Goal: Task Accomplishment & Management: Complete application form

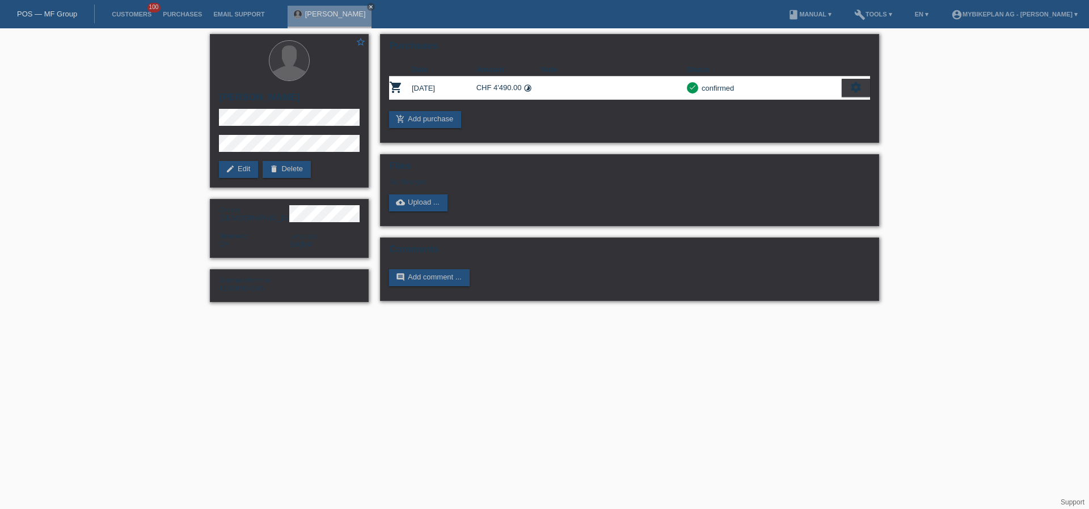
click at [54, 14] on link "POS — MF Group" at bounding box center [47, 14] width 60 height 9
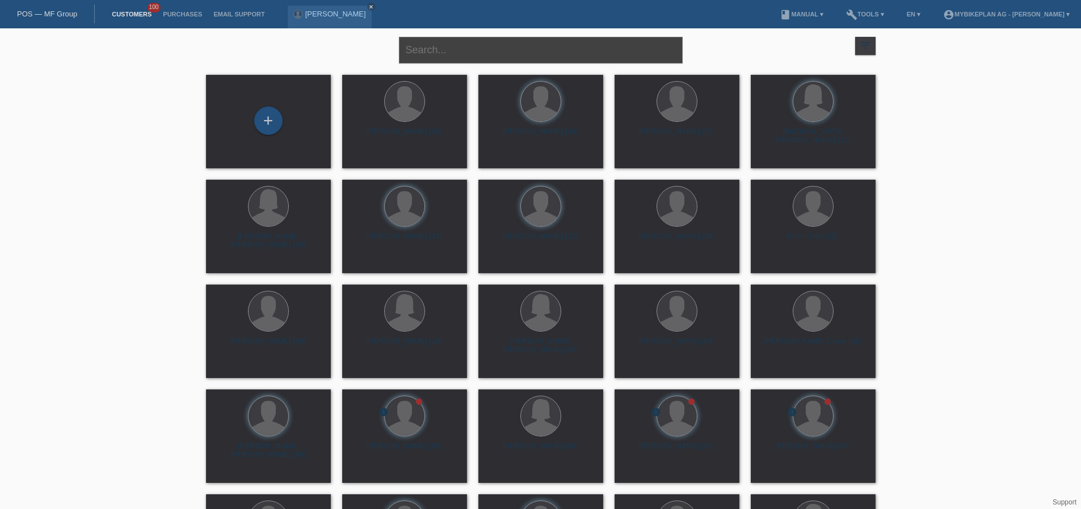
click at [530, 41] on input "text" at bounding box center [541, 50] width 284 height 27
paste input "Sabrina Nowinski"
type input "Sabrina Nowinski"
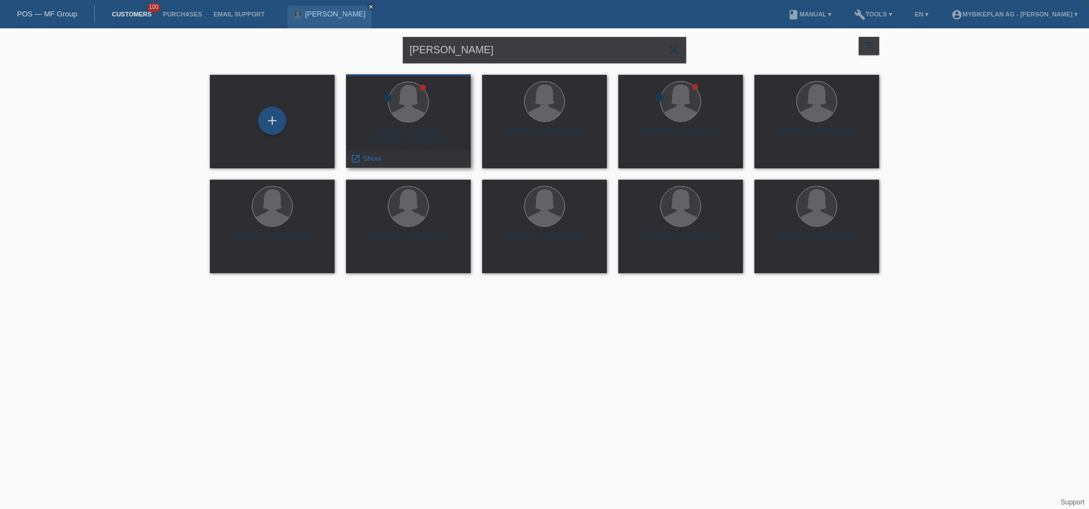
click at [415, 130] on div "Sabrina Alexandra Nowinski (45)" at bounding box center [408, 137] width 107 height 18
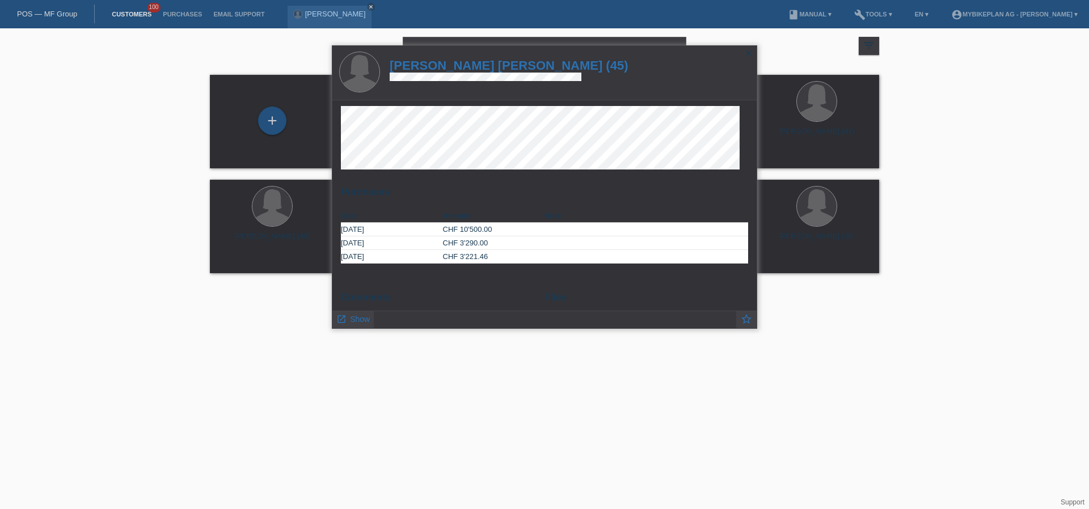
click at [462, 68] on h1 "Sabrina Alexandra Nowinski (45)" at bounding box center [509, 65] width 239 height 14
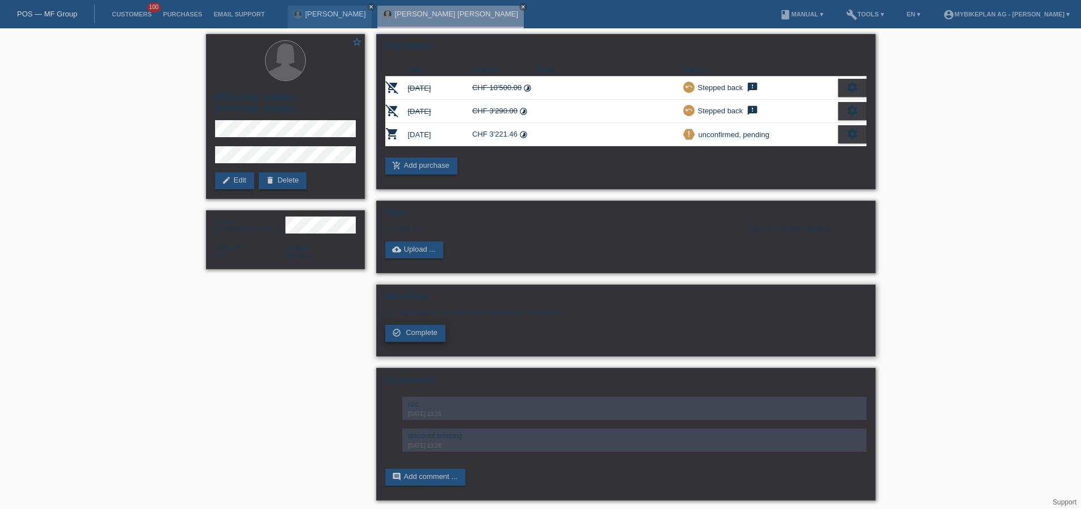
click at [417, 331] on span "Complete" at bounding box center [422, 332] width 32 height 9
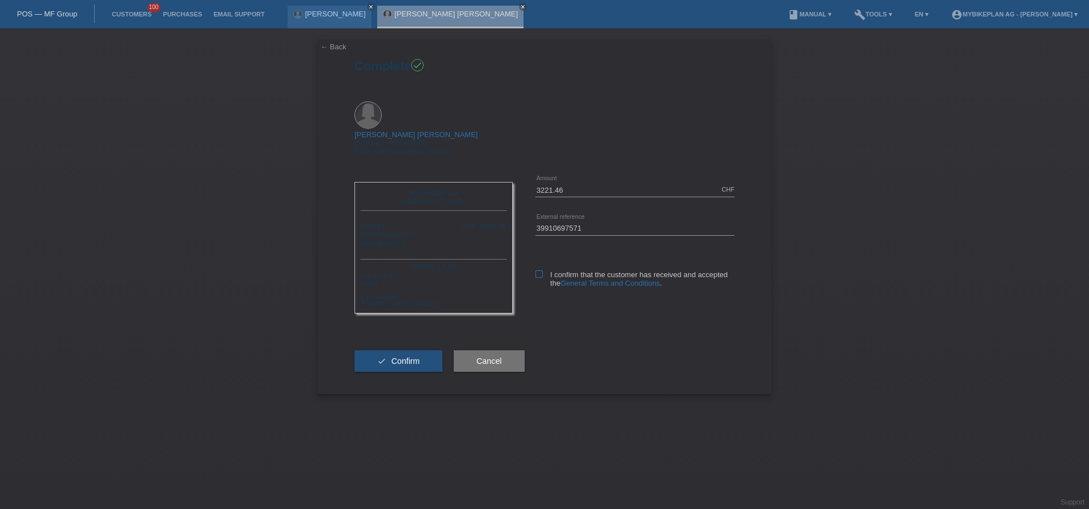
click at [535, 271] on icon at bounding box center [538, 274] width 7 height 7
click at [535, 271] on input "I confirm that the customer has received and accepted the General Terms and Con…" at bounding box center [538, 274] width 7 height 7
checkbox input "true"
click at [423, 351] on button "check Confirm" at bounding box center [399, 362] width 88 height 22
